Goal: Information Seeking & Learning: Learn about a topic

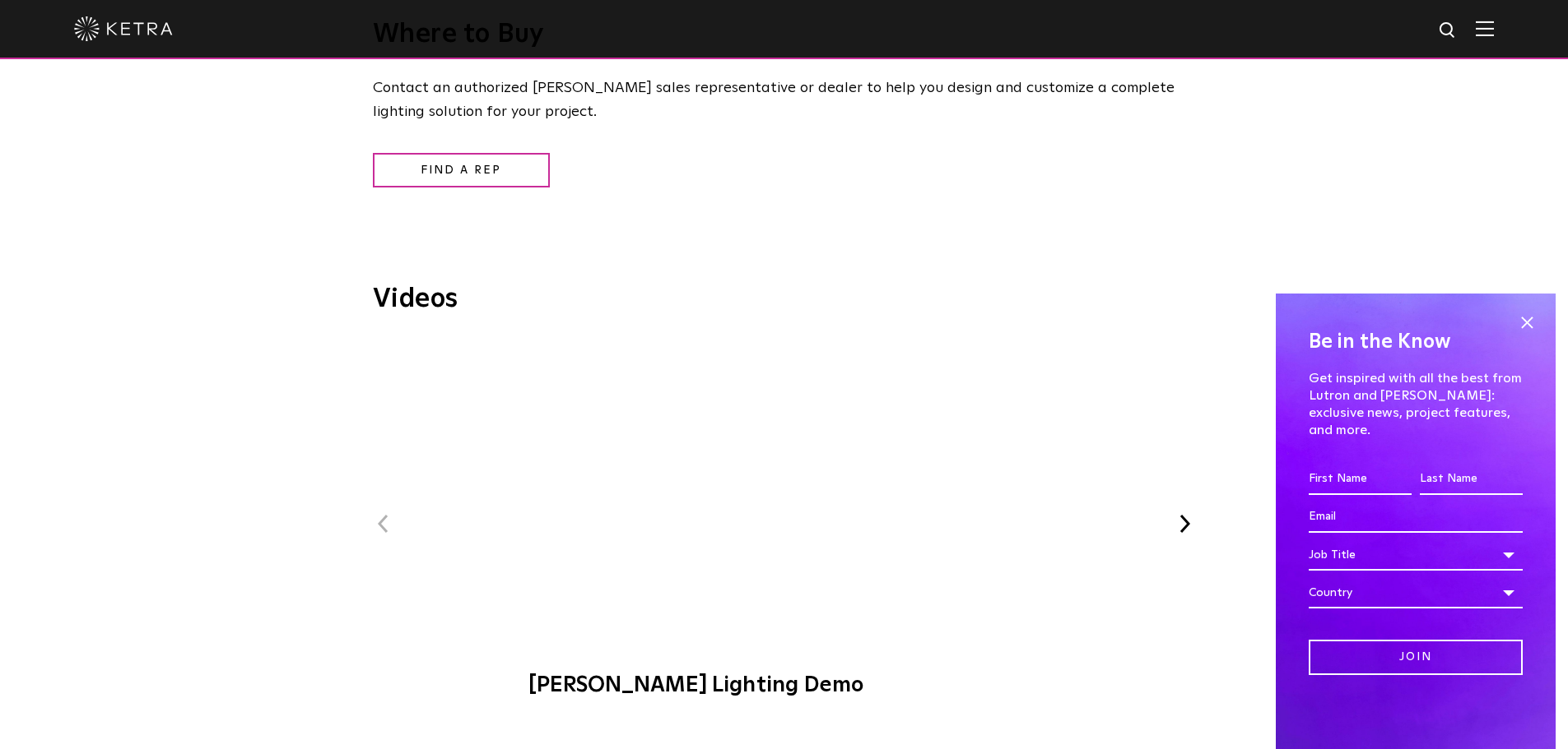
scroll to position [1892, 0]
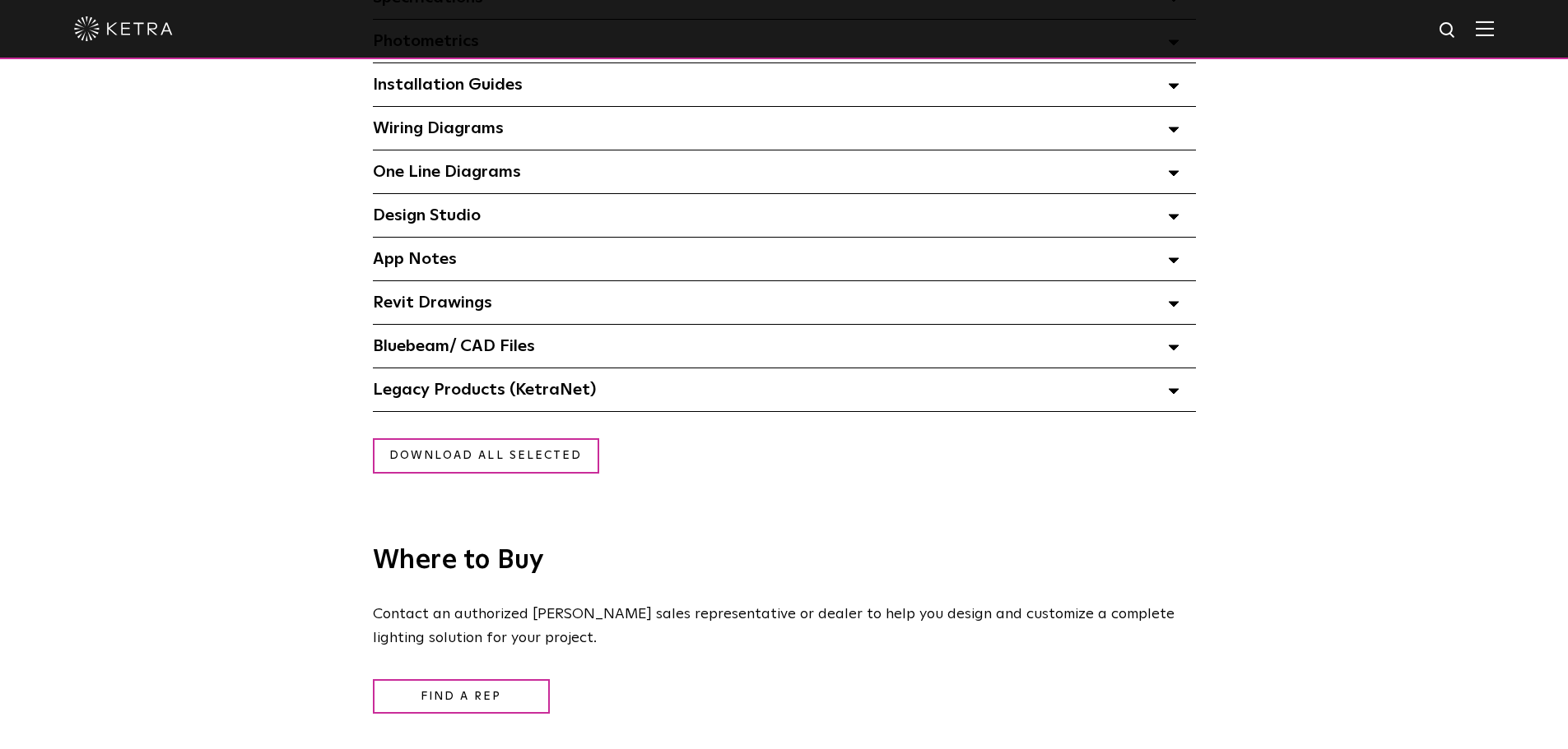
scroll to position [1316, 0]
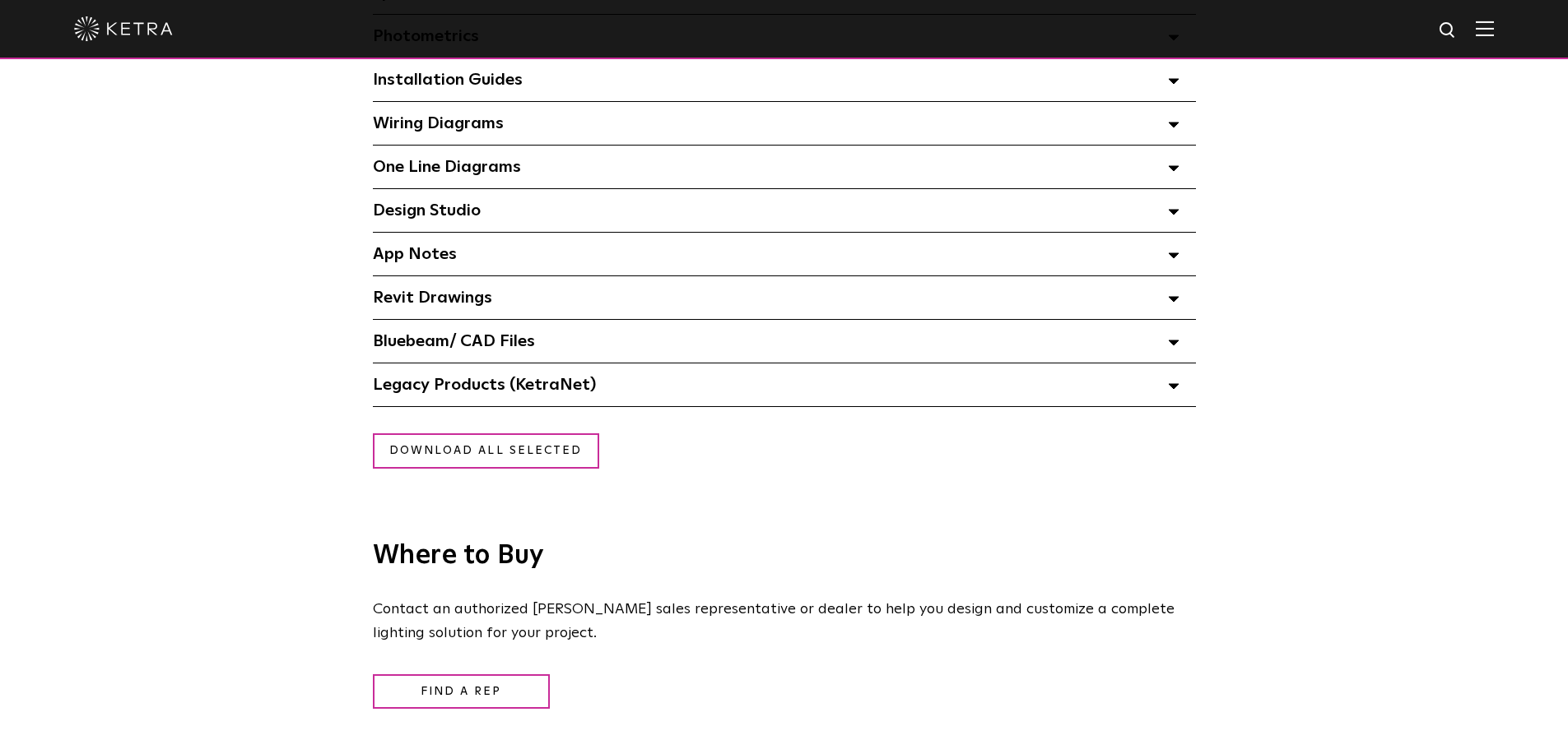
click at [564, 393] on span "Legacy Products (KetraNet) Select checkboxes to use the bulk download option be…" at bounding box center [484, 384] width 223 height 16
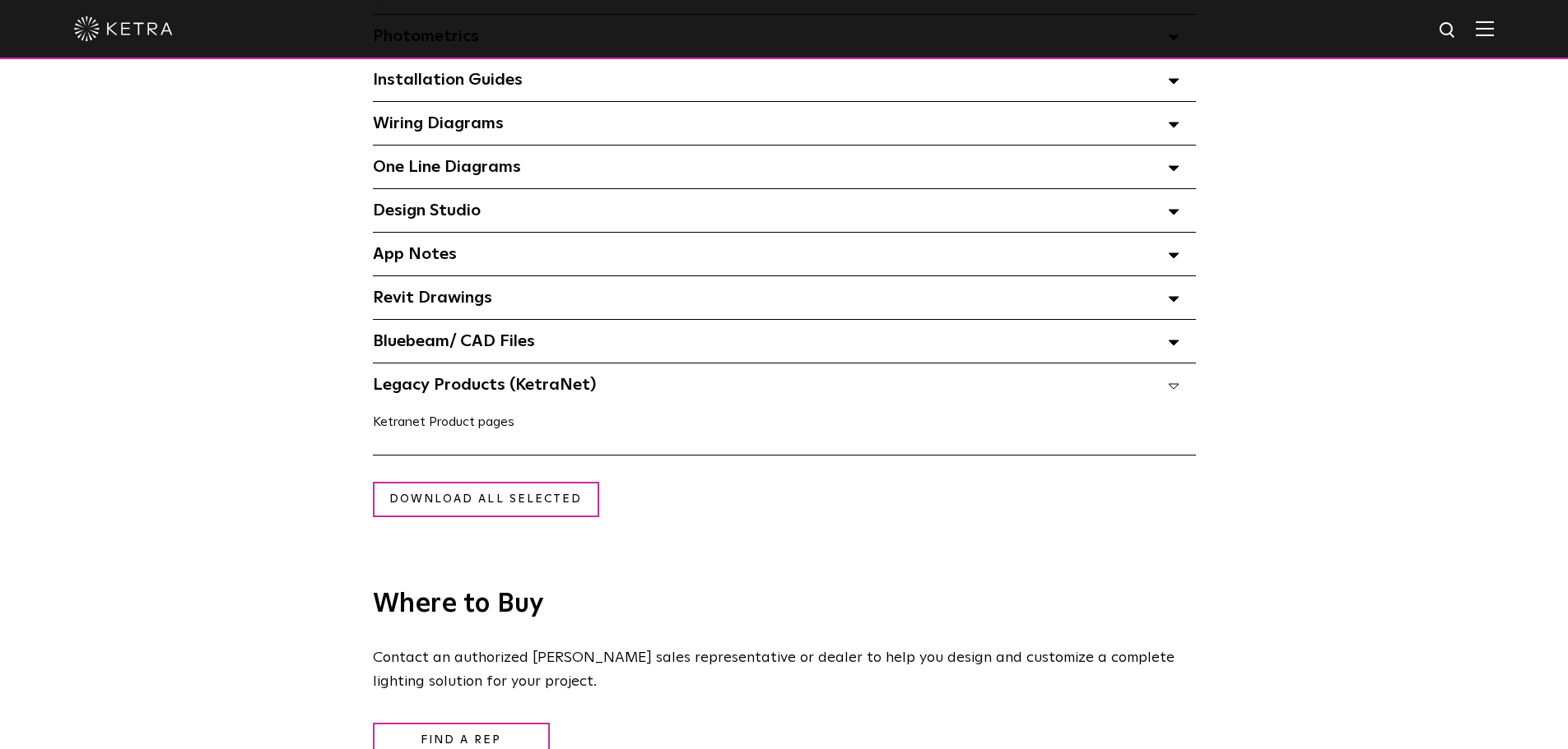
click at [411, 423] on link "Ketranet Product pages" at bounding box center [444, 422] width 142 height 13
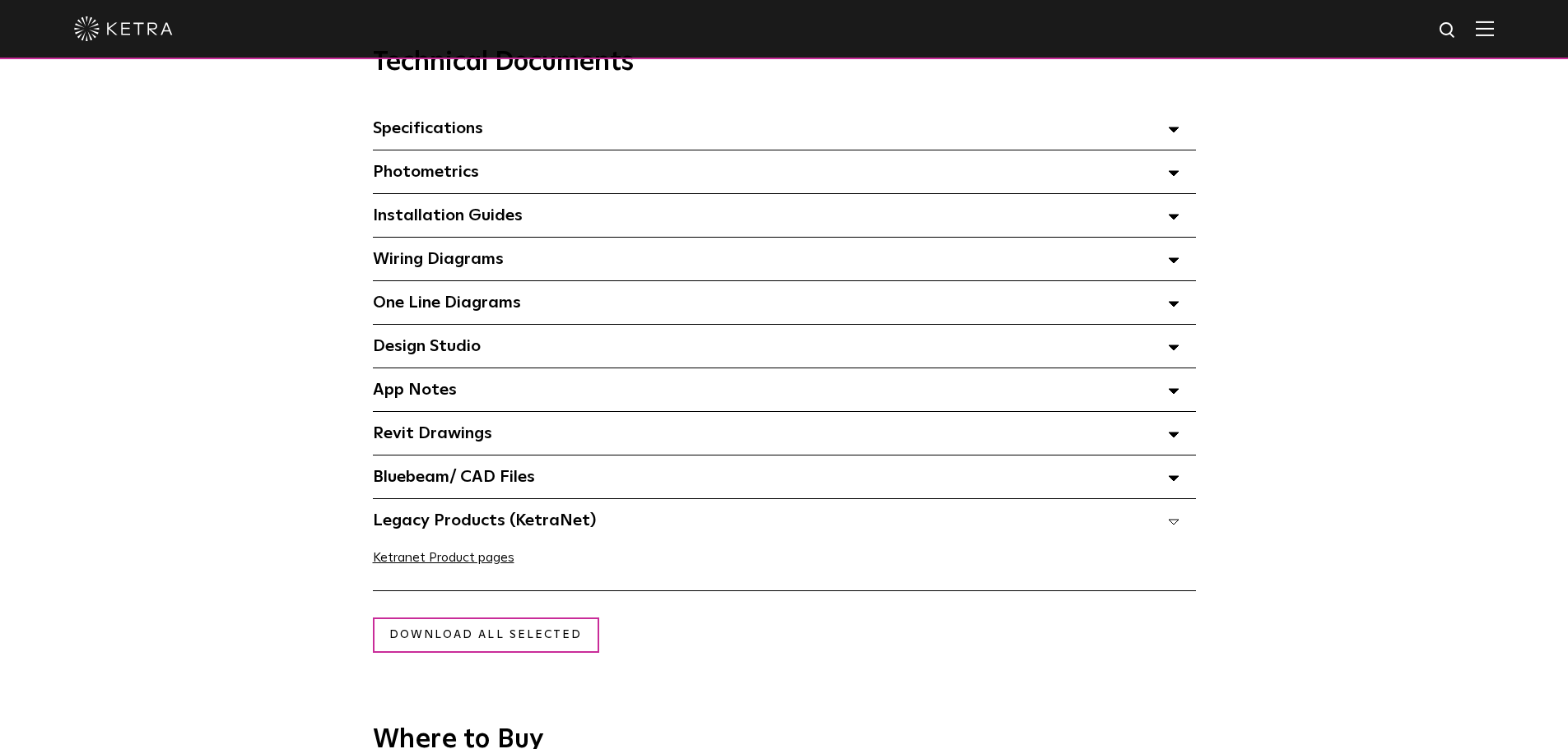
scroll to position [1151, 0]
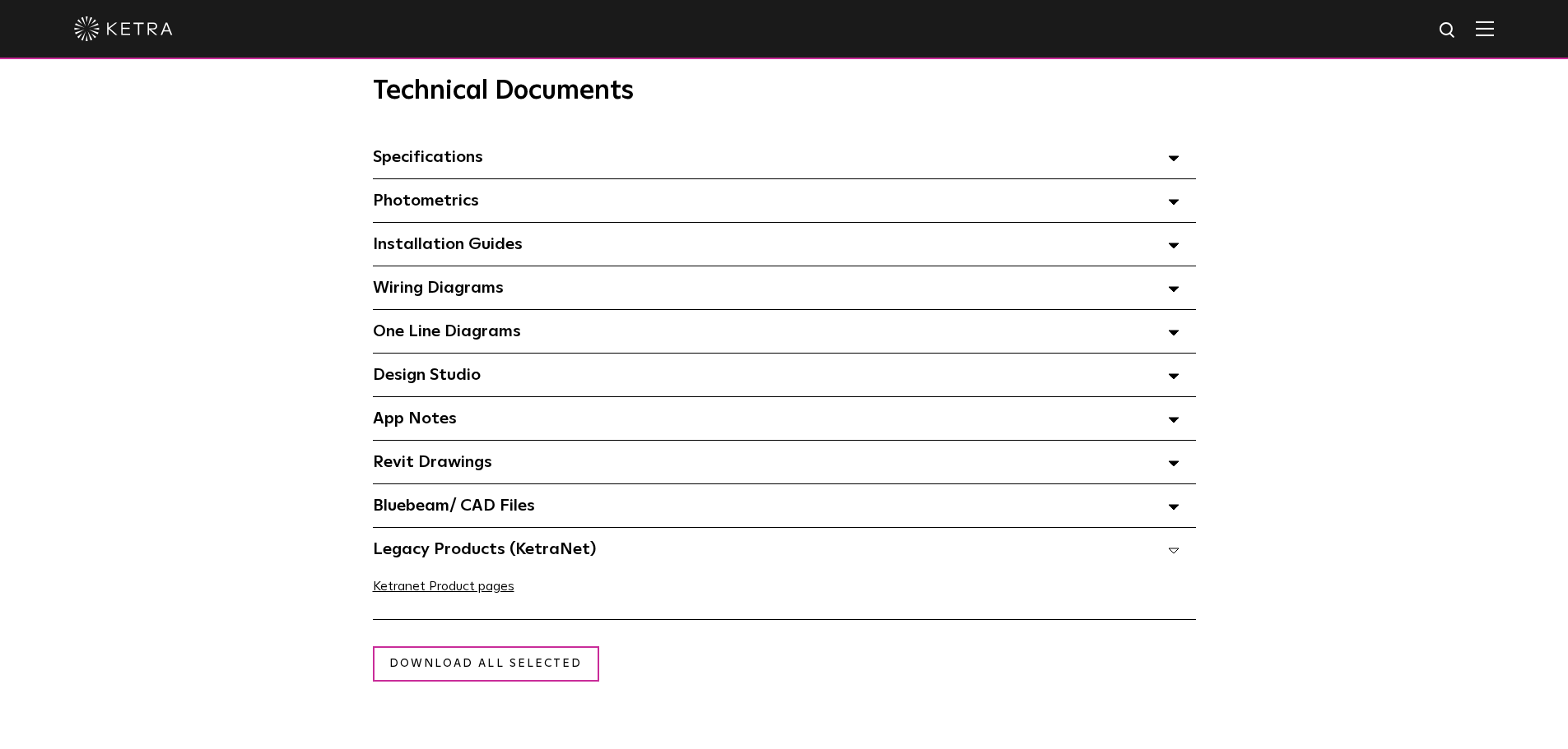
click at [457, 295] on span "Wiring Diagrams Select checkboxes to use the bulk download option below" at bounding box center [438, 287] width 131 height 16
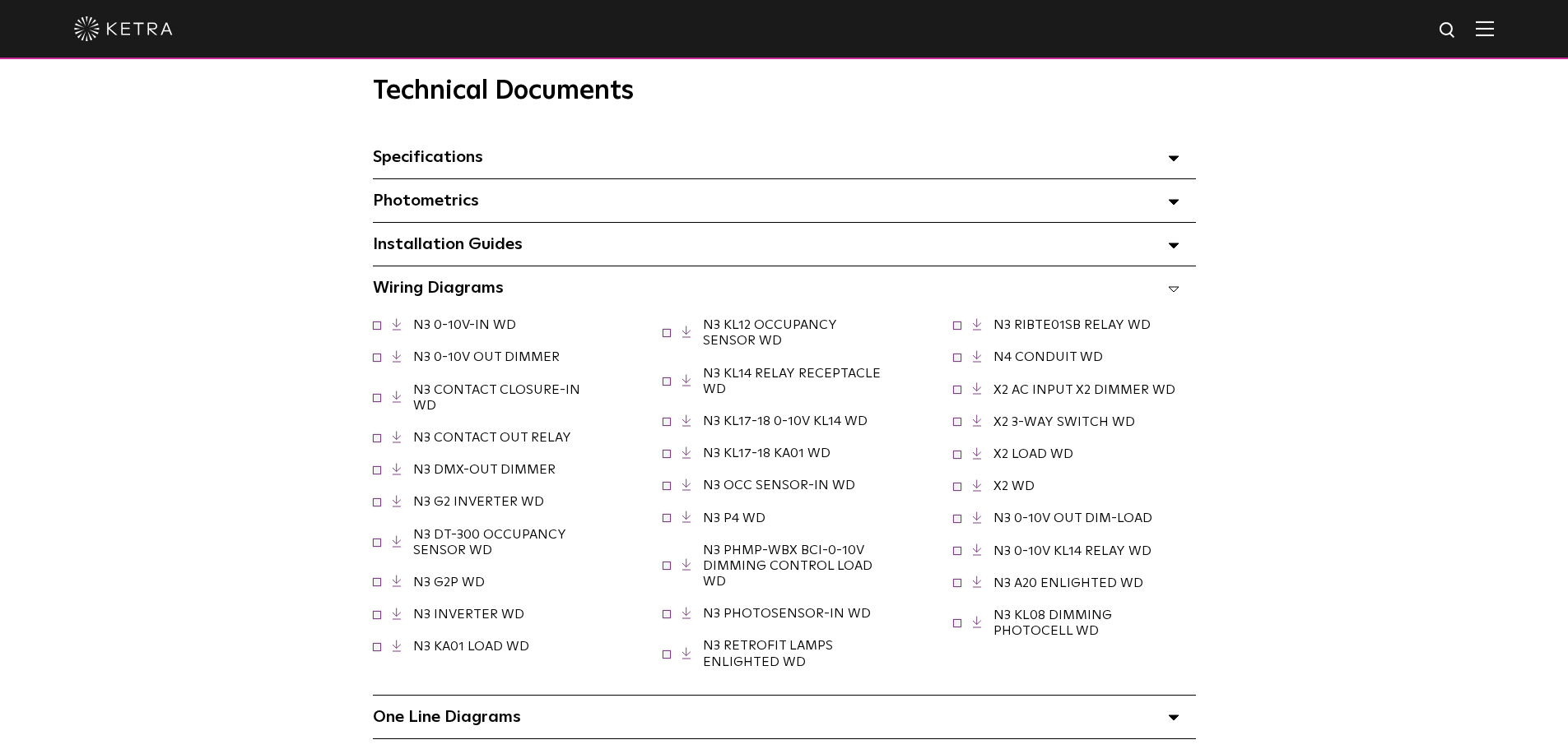
click at [438, 250] on span "Installation Guides Select checkboxes to use the bulk download option below" at bounding box center [448, 243] width 150 height 16
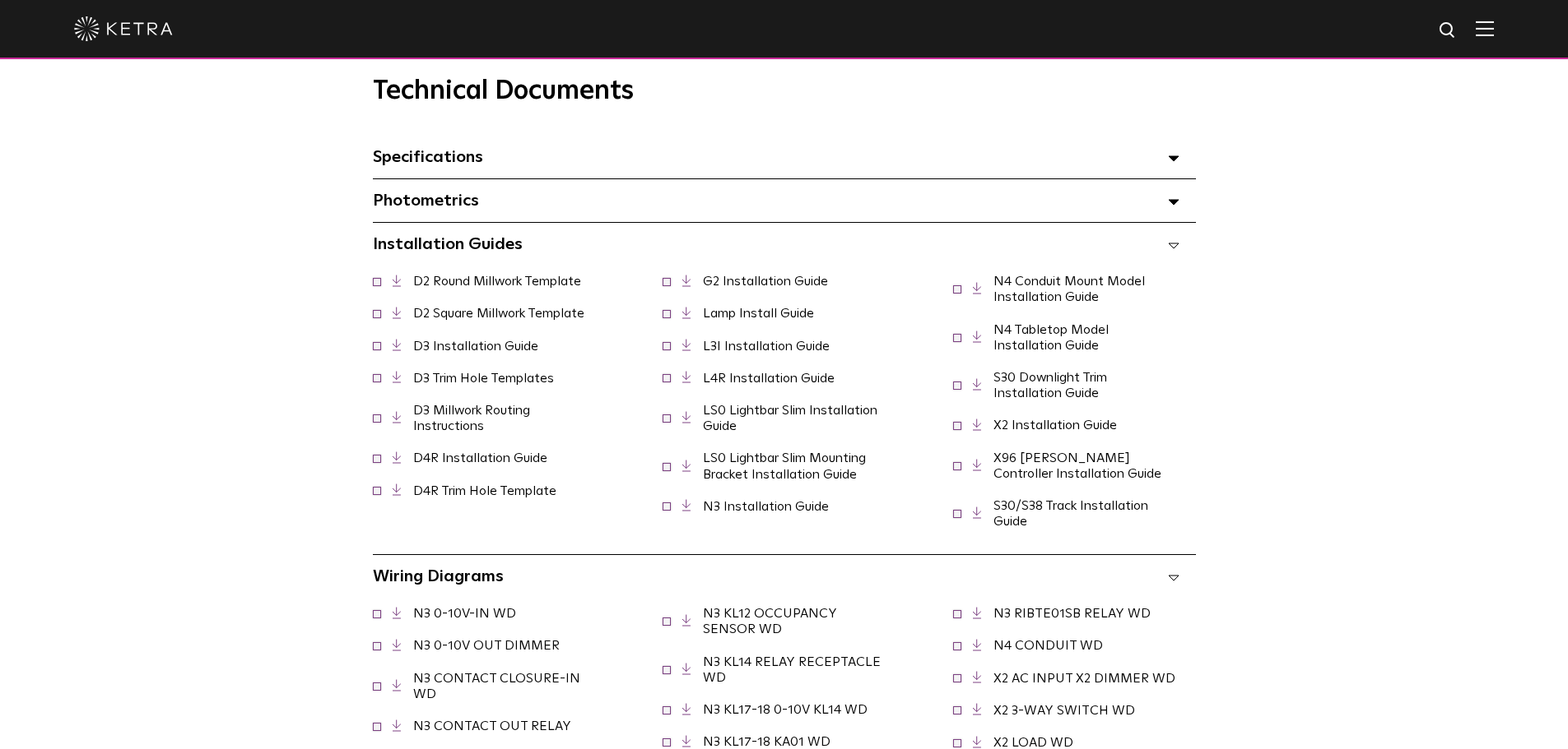
click at [428, 194] on span "Photometrics Select checkboxes to use the bulk download option below" at bounding box center [426, 200] width 106 height 16
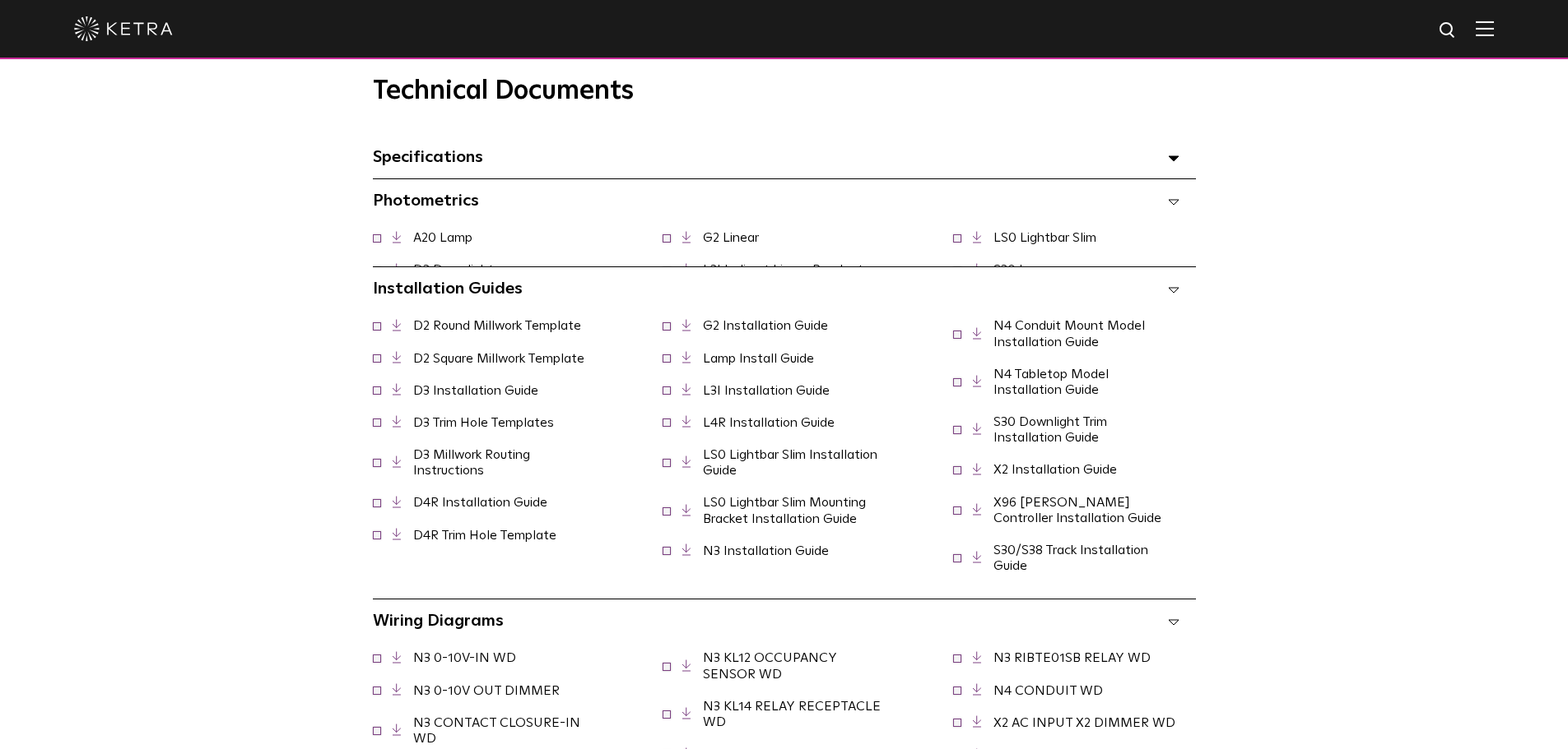
click at [430, 166] on span "Specifications Select checkboxes to use the bulk download option below" at bounding box center [427, 156] width 110 height 16
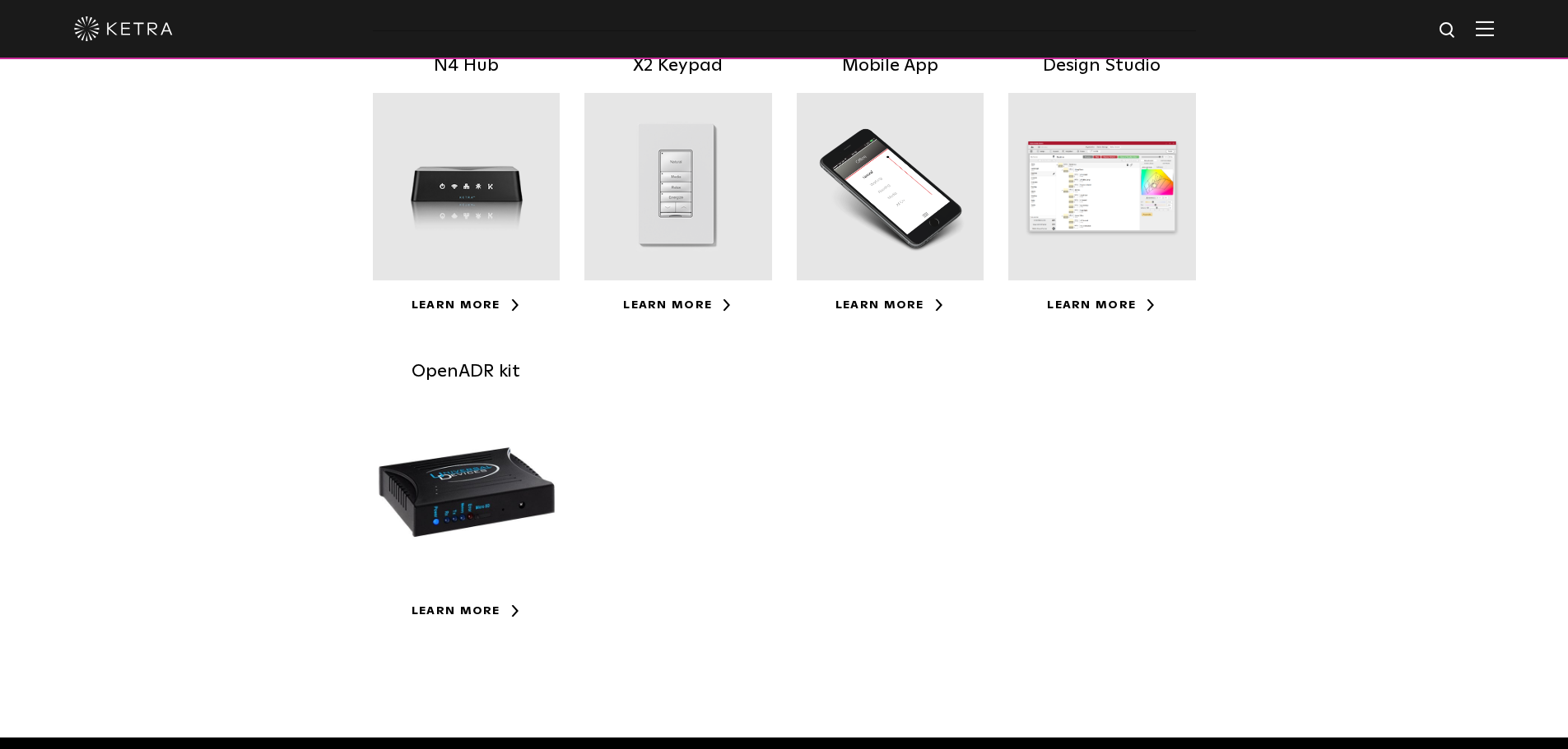
scroll to position [165, 0]
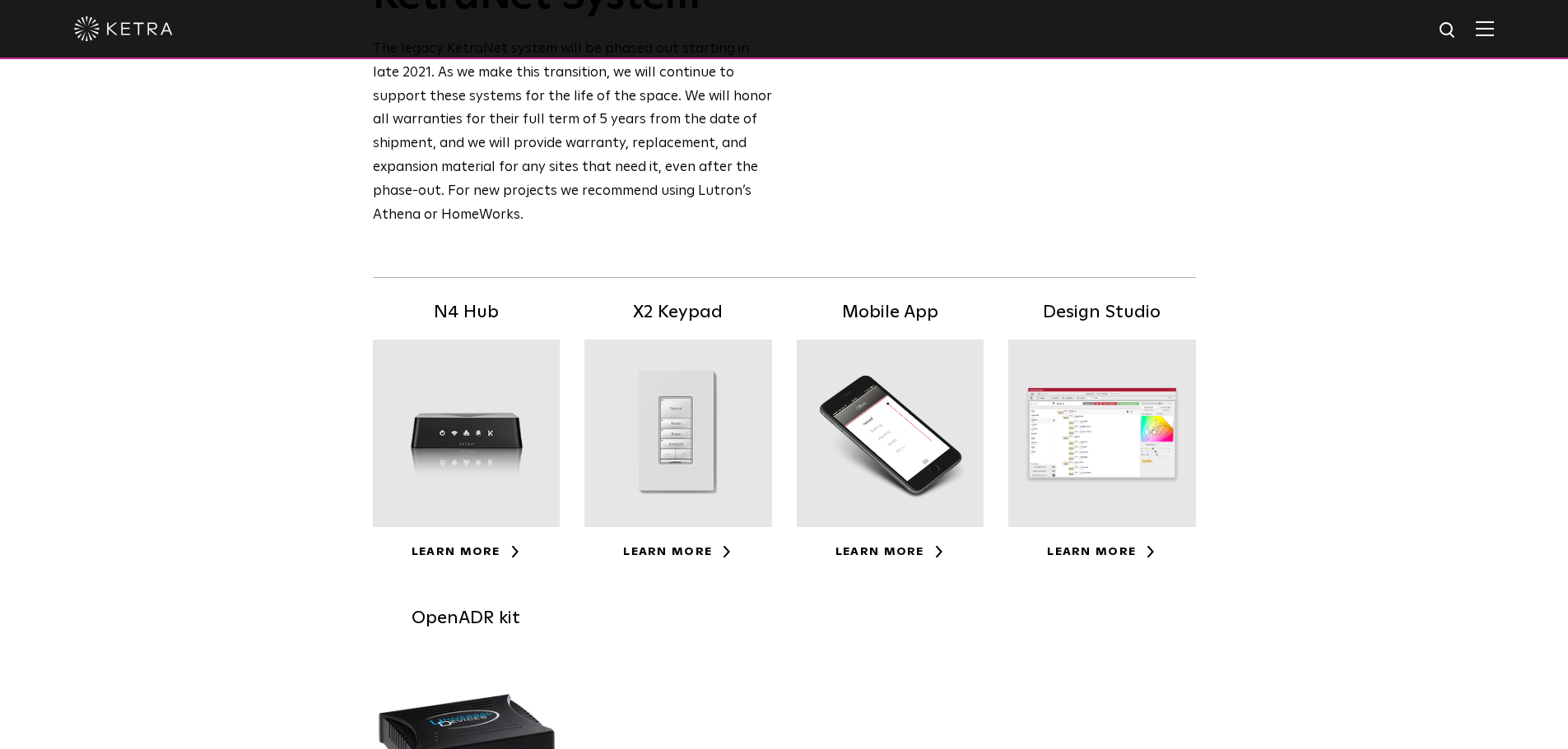
click at [417, 420] on div at bounding box center [467, 434] width 188 height 188
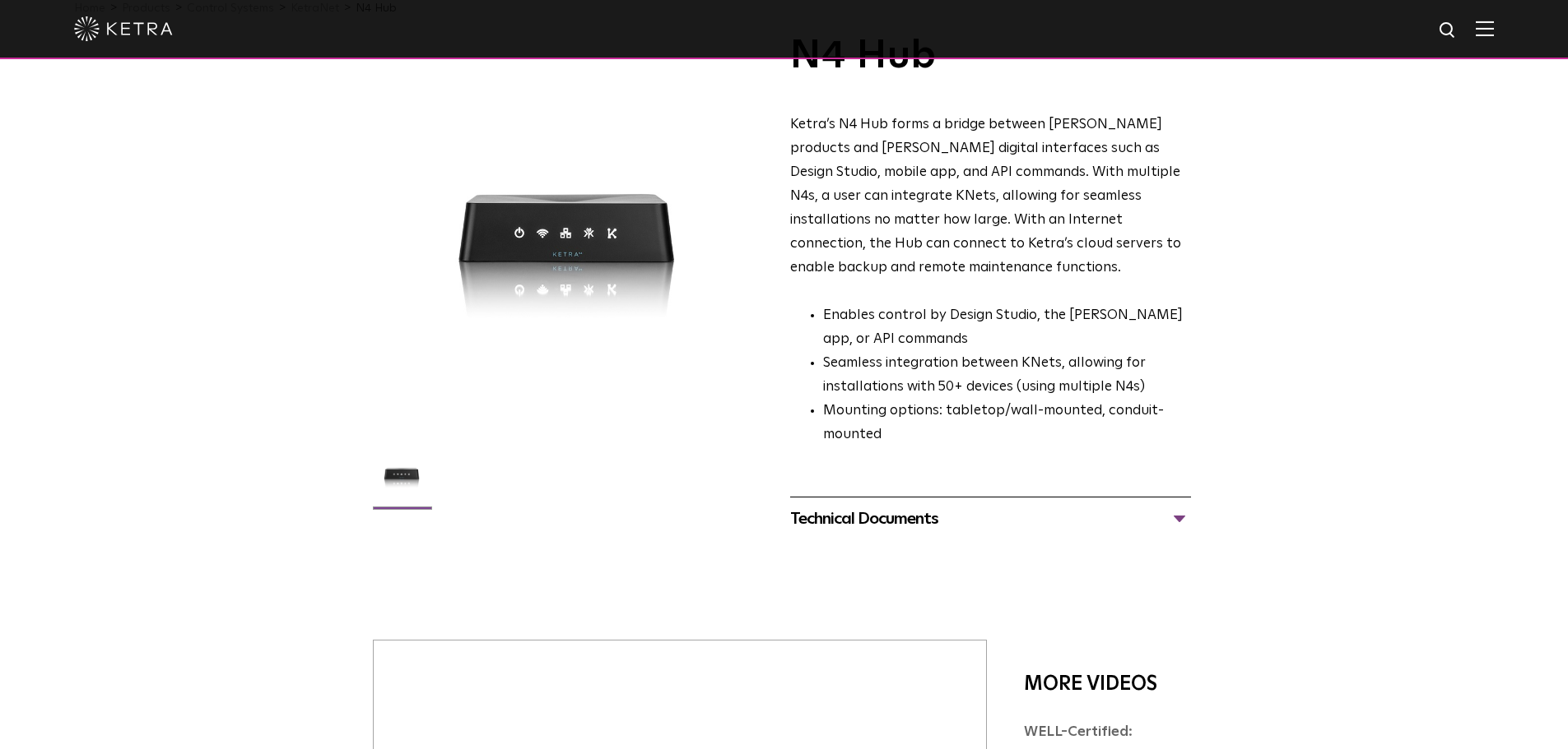
scroll to position [82, 0]
